Goal: Task Accomplishment & Management: Manage account settings

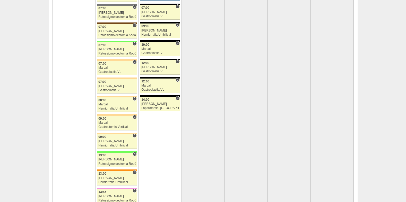
scroll to position [1108, 0]
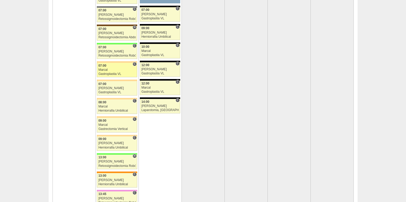
click at [112, 74] on div "Gastroplastia VL" at bounding box center [116, 73] width 37 height 3
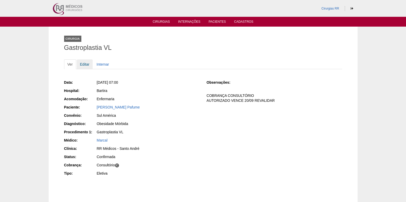
click at [84, 65] on link "Editar" at bounding box center [85, 64] width 16 height 10
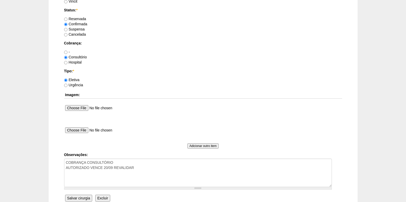
scroll to position [438, 0]
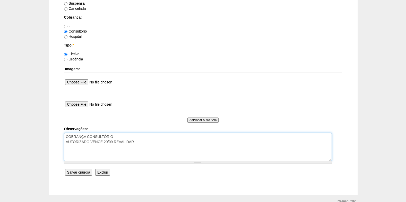
drag, startPoint x: 137, startPoint y: 142, endPoint x: 104, endPoint y: 142, distance: 32.7
click at [104, 142] on textarea "COBRANÇA CONSULTÓRIO AUTORIZADO VENCE 20/09 REVALIDAR" at bounding box center [198, 146] width 268 height 28
type textarea "COBRANÇA CONSULTÓRIO AUTORIZADO VENCE 24/10"
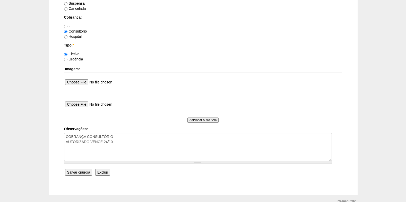
click at [73, 172] on input "Salvar cirurgia" at bounding box center [78, 172] width 27 height 7
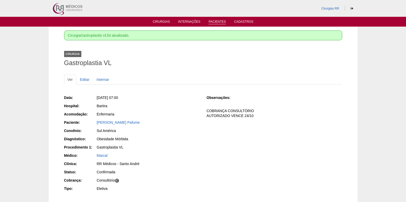
click at [215, 20] on link "Pacientes" at bounding box center [217, 22] width 17 height 4
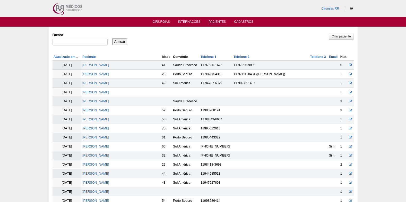
click at [85, 38] on div "Busca" at bounding box center [82, 39] width 59 height 18
click at [85, 41] on input "Busca" at bounding box center [80, 42] width 55 height 7
paste input "[PERSON_NAME]"
type input "[PERSON_NAME] [PERSON_NAME]"
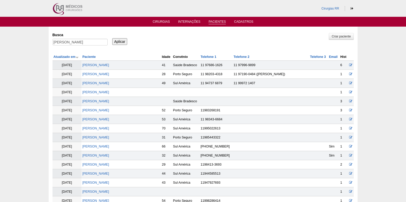
click at [118, 41] on input "Aplicar" at bounding box center [119, 41] width 15 height 7
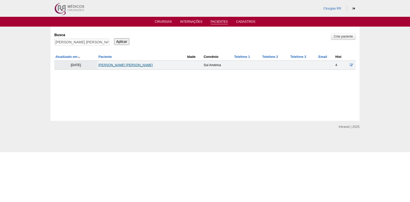
click at [129, 64] on link "[PERSON_NAME] [PERSON_NAME]" at bounding box center [125, 65] width 54 height 4
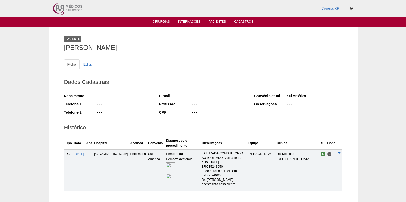
click at [163, 21] on link "Cirurgias" at bounding box center [161, 22] width 17 height 4
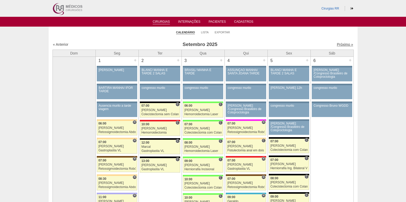
click at [343, 43] on link "Próximo »" at bounding box center [345, 44] width 16 height 4
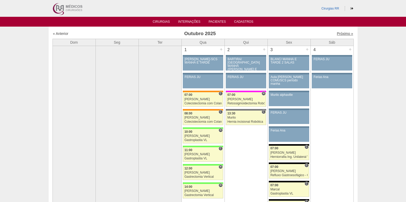
click at [344, 35] on link "Próximo »" at bounding box center [345, 33] width 16 height 4
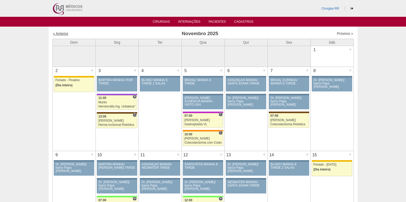
click at [64, 34] on link "« Anterior" at bounding box center [60, 33] width 15 height 4
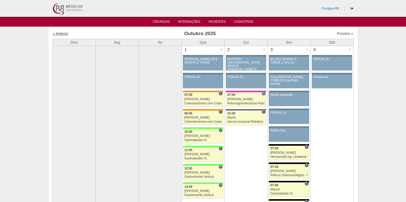
click at [65, 33] on link "« Anterior" at bounding box center [60, 33] width 15 height 4
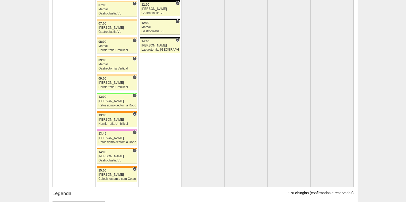
scroll to position [1160, 0]
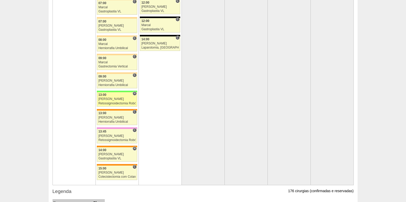
click at [108, 98] on div "[PERSON_NAME]" at bounding box center [116, 98] width 37 height 3
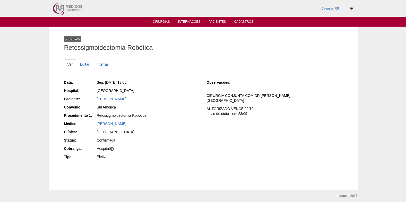
click at [153, 20] on li "Cirurgias" at bounding box center [161, 21] width 24 height 4
click at [159, 21] on link "Cirurgias" at bounding box center [161, 22] width 17 height 4
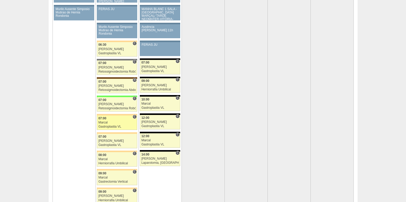
scroll to position [1057, 0]
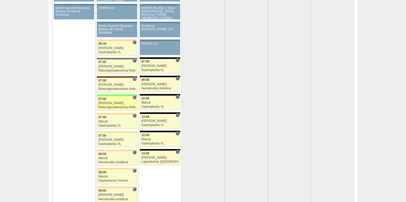
click at [119, 107] on div "Retossigmoidectomia Robótica" at bounding box center [116, 106] width 37 height 3
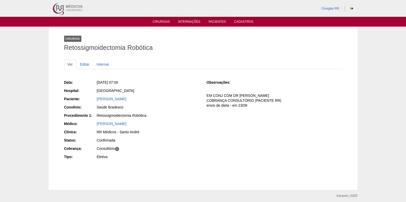
drag, startPoint x: 94, startPoint y: 100, endPoint x: 153, endPoint y: 100, distance: 59.3
click at [153, 100] on div "Paciente: ISABELLA DE CARVALHO VALLIN" at bounding box center [132, 99] width 136 height 6
copy div "Paciente: ISABELLA DE CARVALHO VALLIN"
click at [156, 21] on link "Cirurgias" at bounding box center [161, 22] width 17 height 4
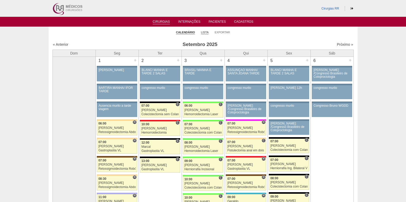
click at [206, 32] on link "Lista" at bounding box center [205, 32] width 8 height 4
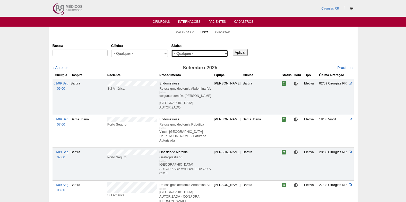
click at [200, 52] on select "- Qualquer - Reservada Confirmada Suspensa Cancelada" at bounding box center [200, 53] width 57 height 8
select select "resr"
click at [172, 49] on select "- Qualquer - Reservada Confirmada Suspensa Cancelada" at bounding box center [200, 53] width 57 height 8
click at [236, 50] on input "Aplicar" at bounding box center [240, 52] width 15 height 7
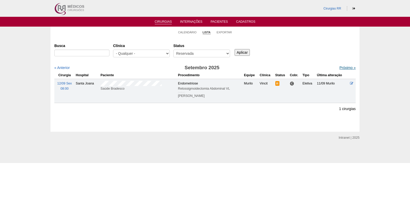
click at [340, 67] on link "Próximo »" at bounding box center [348, 67] width 16 height 4
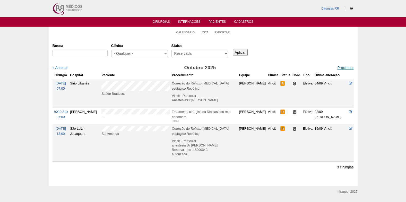
click at [341, 66] on link "Próximo »" at bounding box center [346, 67] width 16 height 4
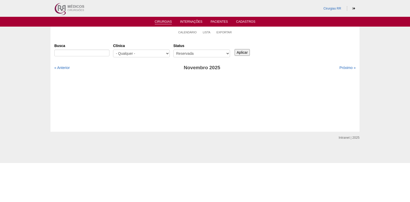
click at [165, 20] on link "Cirurgias" at bounding box center [163, 22] width 17 height 4
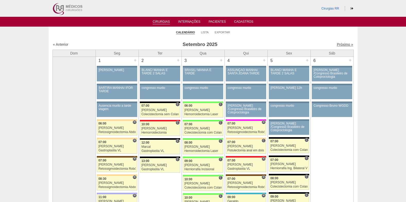
click at [337, 45] on link "Próximo »" at bounding box center [345, 44] width 16 height 4
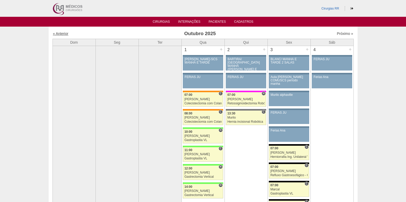
click at [59, 33] on link "« Anterior" at bounding box center [60, 33] width 15 height 4
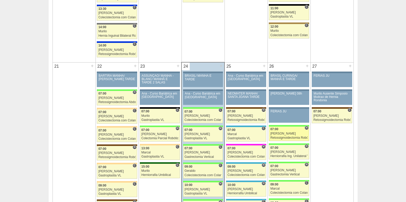
scroll to position [722, 0]
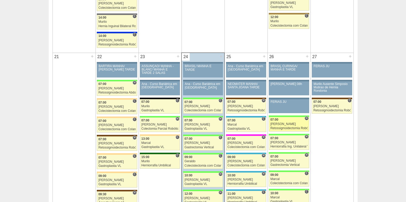
click at [281, 121] on link "87191 Cirurgias RR H 07:00 Bruno Retossigmoidectomia Robótica Hospital Brasil B…" at bounding box center [289, 124] width 40 height 14
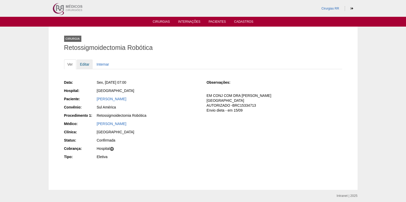
click at [82, 64] on link "Editar" at bounding box center [85, 64] width 16 height 10
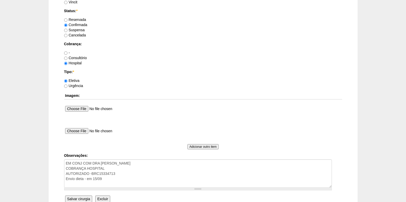
scroll to position [411, 0]
click at [65, 31] on input "Suspensa" at bounding box center [65, 30] width 3 height 3
radio input "true"
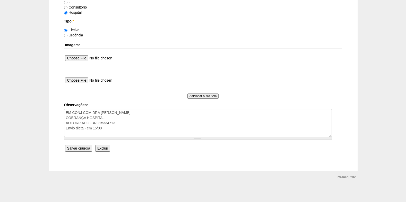
scroll to position [463, 0]
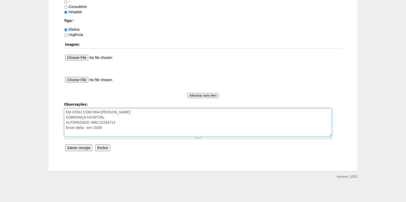
click at [110, 129] on textarea "EM CONJ COM DRA CLAUDIA COBRANÇA HOSPITAL AUTORIZADO -BRC15334713 Envio dieta -…" at bounding box center [198, 122] width 268 height 28
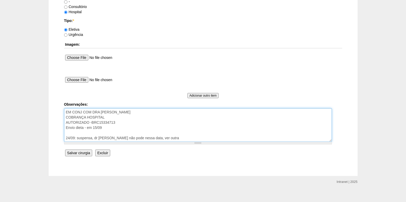
type textarea "EM CONJ COM DRA CLAUDIA COBRANÇA HOSPITAL AUTORIZADO -BRC15334713 Envio dieta -…"
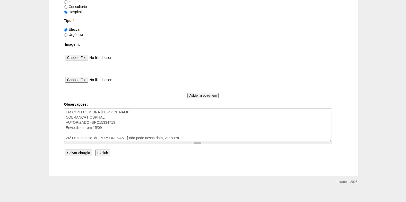
click at [81, 151] on input "Salvar cirurgia" at bounding box center [78, 152] width 27 height 7
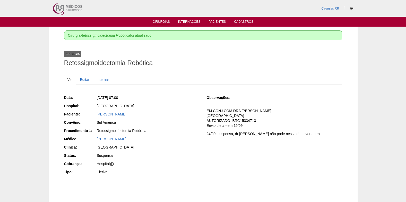
click at [162, 22] on link "Cirurgias" at bounding box center [161, 22] width 17 height 4
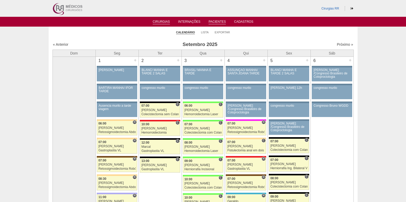
click at [221, 21] on link "Pacientes" at bounding box center [217, 22] width 17 height 4
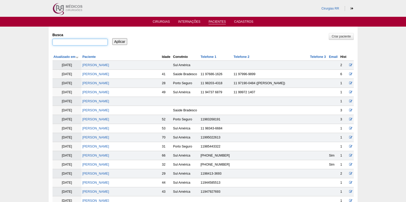
click at [99, 44] on input "Busca" at bounding box center [80, 42] width 55 height 7
paste input "WELLINGTON CAVALCANTE MACEDO"
type input "WELLINGTON CAVALCANTE MACEDO"
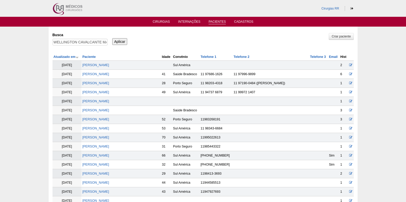
click at [121, 43] on input "Aplicar" at bounding box center [119, 41] width 15 height 7
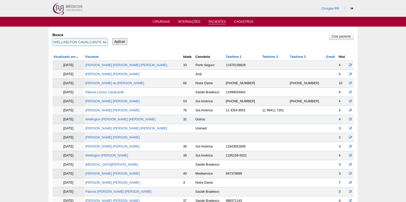
click at [105, 44] on input "WELLINGTON CAVALCANTE MACEDO" at bounding box center [80, 42] width 55 height 7
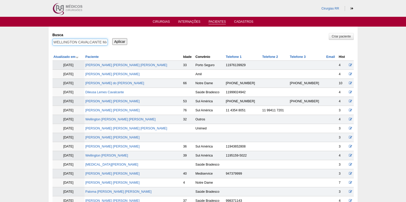
click at [105, 44] on input "WELLINGTON CAVALCANTE MACEDO" at bounding box center [80, 42] width 55 height 7
click at [159, 22] on link "Cirurgias" at bounding box center [161, 22] width 17 height 4
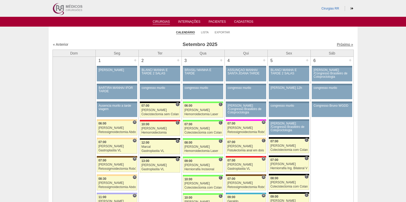
click at [341, 43] on link "Próximo »" at bounding box center [345, 44] width 16 height 4
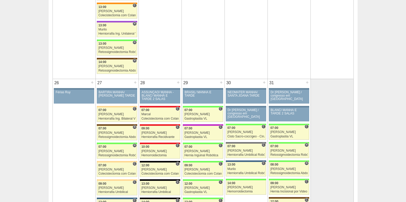
scroll to position [902, 0]
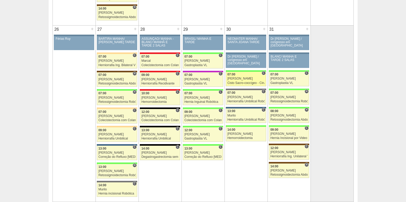
click at [245, 76] on div "07:00" at bounding box center [246, 74] width 37 height 3
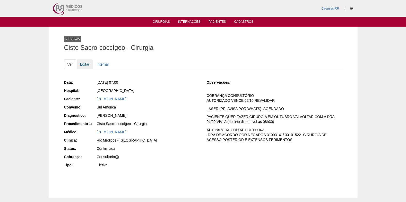
click at [82, 61] on link "Editar" at bounding box center [85, 64] width 16 height 10
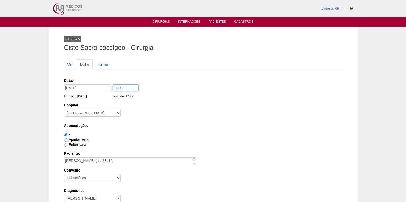
click at [113, 91] on input "07:00" at bounding box center [126, 87] width 26 height 7
click at [113, 91] on input "13:00" at bounding box center [126, 87] width 26 height 7
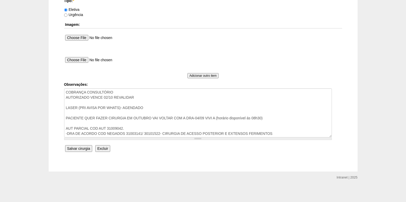
scroll to position [483, 0]
type input "13:00"
click at [78, 147] on input "Salvar cirurgia" at bounding box center [78, 147] width 27 height 7
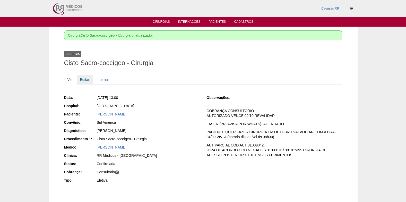
click at [85, 78] on link "Editar" at bounding box center [85, 79] width 16 height 10
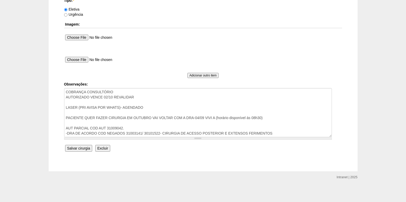
scroll to position [483, 0]
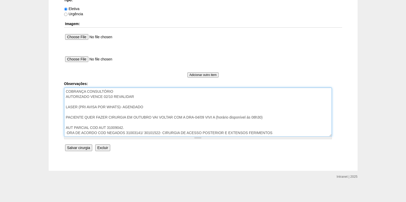
drag, startPoint x: 271, startPoint y: 118, endPoint x: 64, endPoint y: 117, distance: 206.9
click at [64, 117] on textarea "COBRANÇA CONSULTÓRIO AUTORIZADO VENCE 02/10 REVALIDAR LASER (PRI AVISA POR WHAT…" at bounding box center [198, 111] width 268 height 49
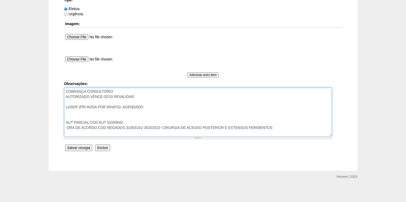
scroll to position [478, 0]
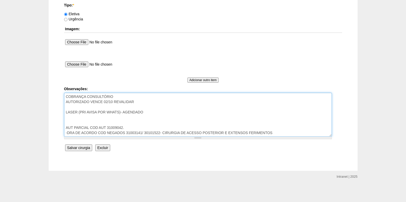
type textarea "COBRANÇA CONSULTÓRIO AUTORIZADO VENCE 02/10 REVALIDAR LASER (PRI AVISA POR WHAT…"
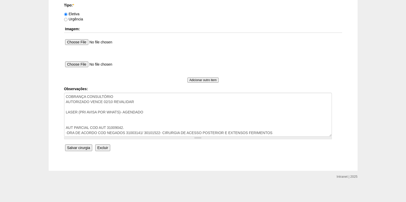
click at [77, 146] on input "Salvar cirurgia" at bounding box center [78, 147] width 27 height 7
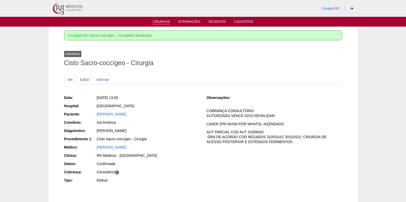
click at [160, 22] on link "Cirurgias" at bounding box center [161, 22] width 17 height 4
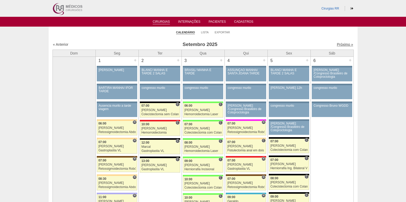
click at [339, 45] on link "Próximo »" at bounding box center [345, 44] width 16 height 4
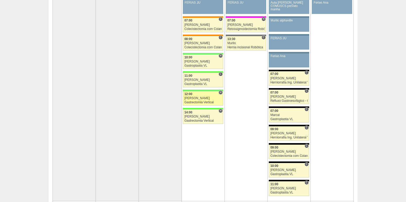
scroll to position [77, 0]
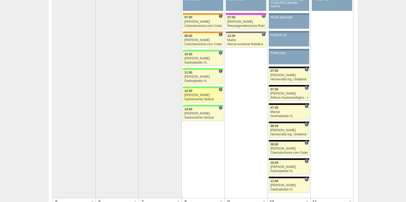
click at [198, 96] on div "[PERSON_NAME]" at bounding box center [203, 94] width 37 height 3
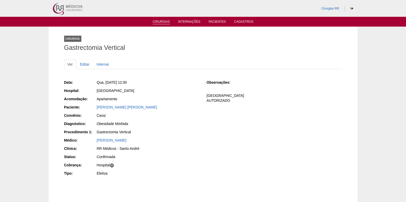
click at [166, 20] on link "Cirurgias" at bounding box center [161, 22] width 17 height 4
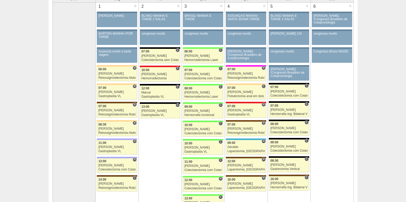
scroll to position [26, 0]
